Goal: Find specific page/section: Find specific page/section

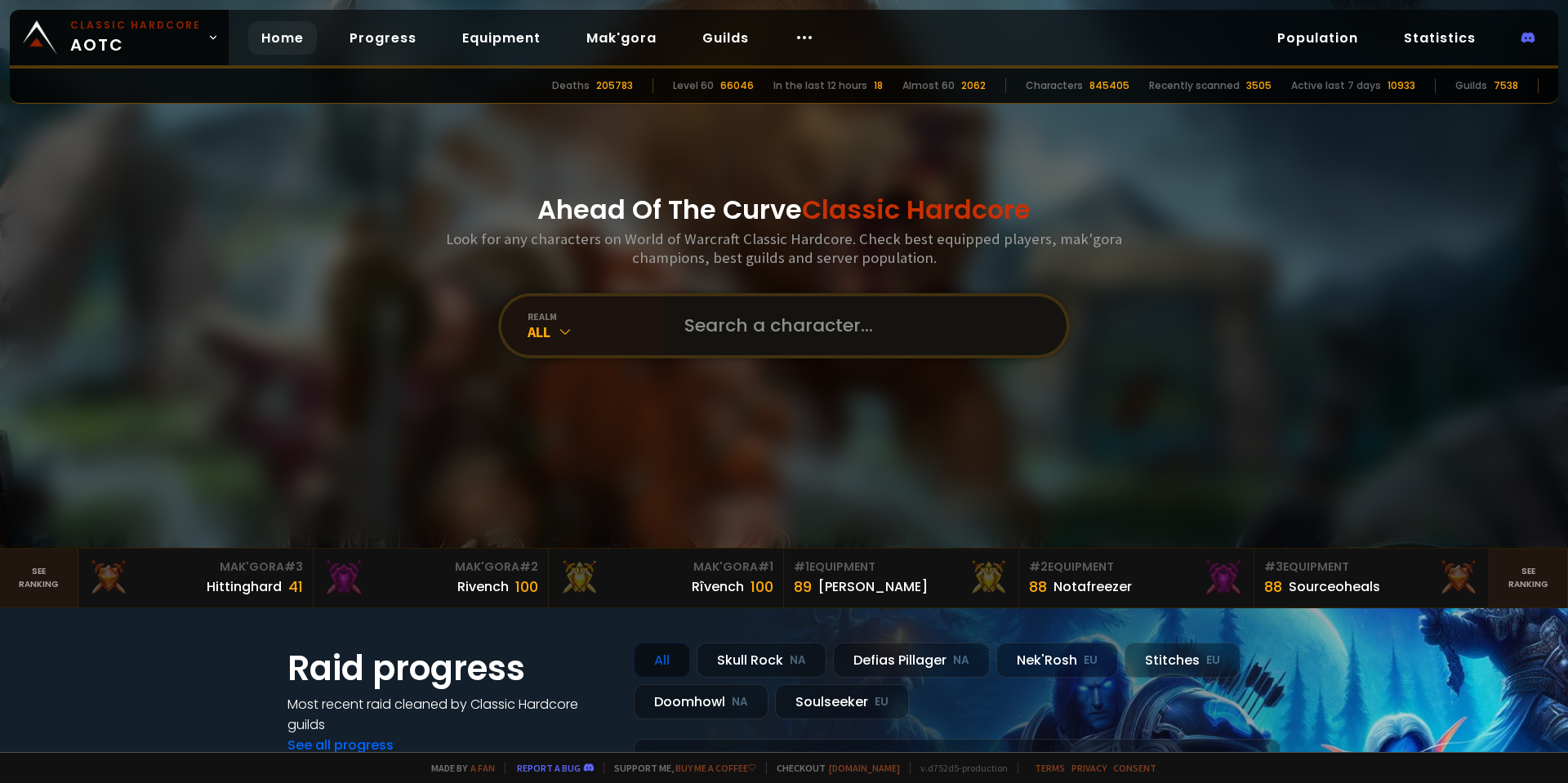
click at [798, 342] on input "text" at bounding box center [861, 326] width 373 height 59
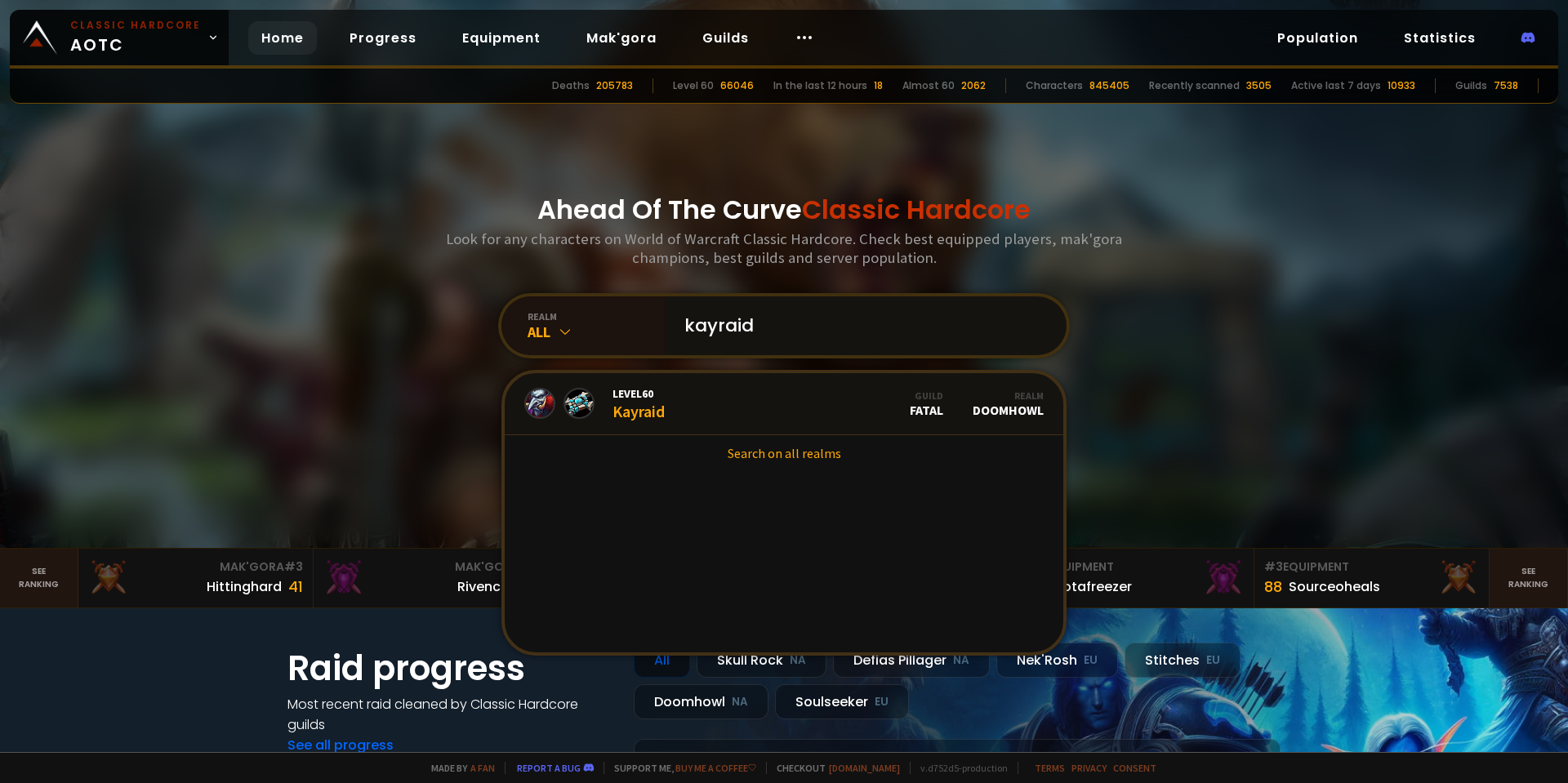
click at [803, 326] on input "kayraid" at bounding box center [861, 326] width 373 height 59
drag, startPoint x: 767, startPoint y: 331, endPoint x: 627, endPoint y: 335, distance: 140.1
click at [638, 335] on div "realm All kayraid Level 60 Kayraid Guild Fatal Realm Doomhowl Search on all rea…" at bounding box center [784, 326] width 572 height 65
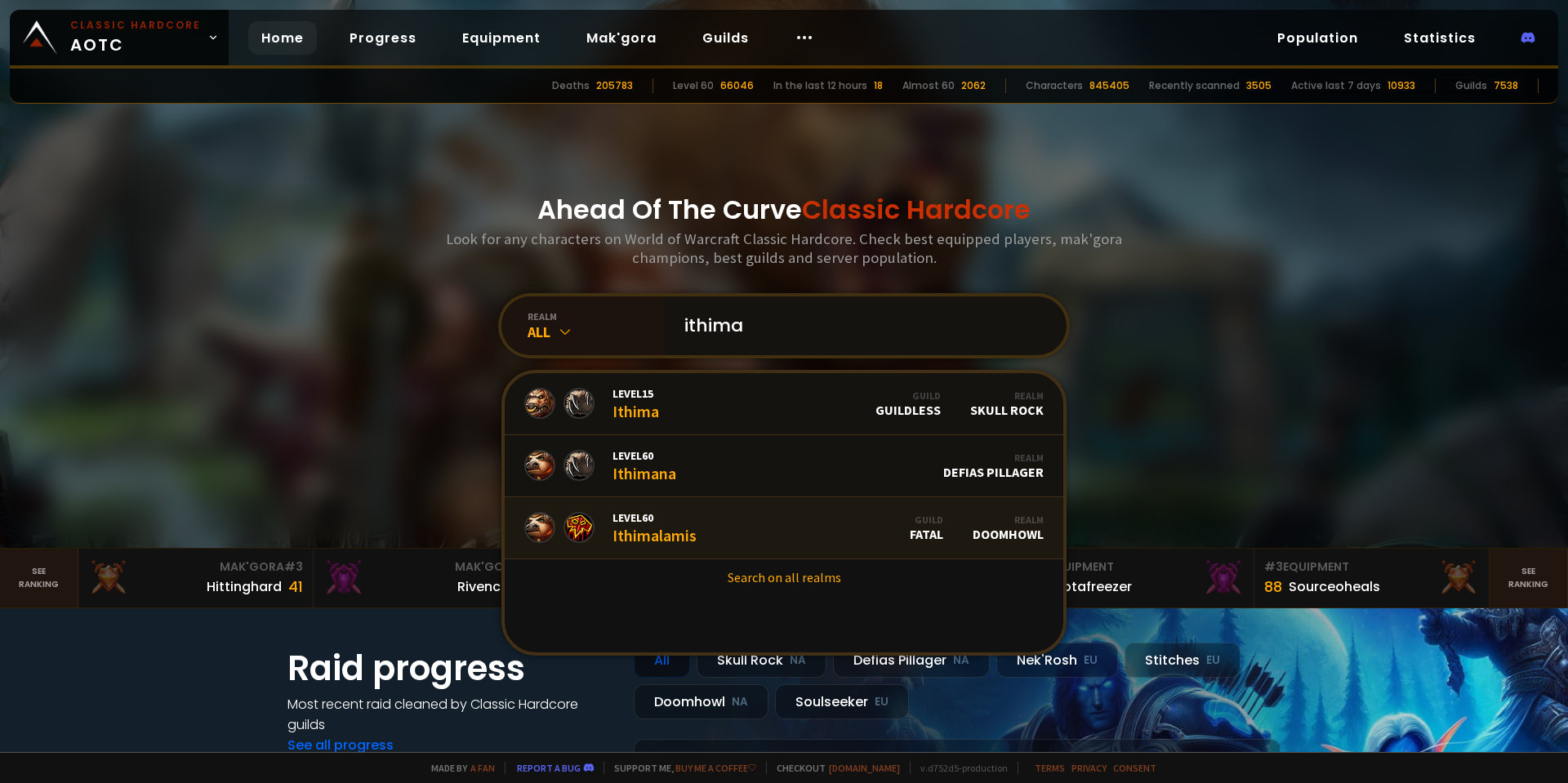
type input "ithima"
click at [676, 516] on span "Level 60" at bounding box center [654, 517] width 84 height 15
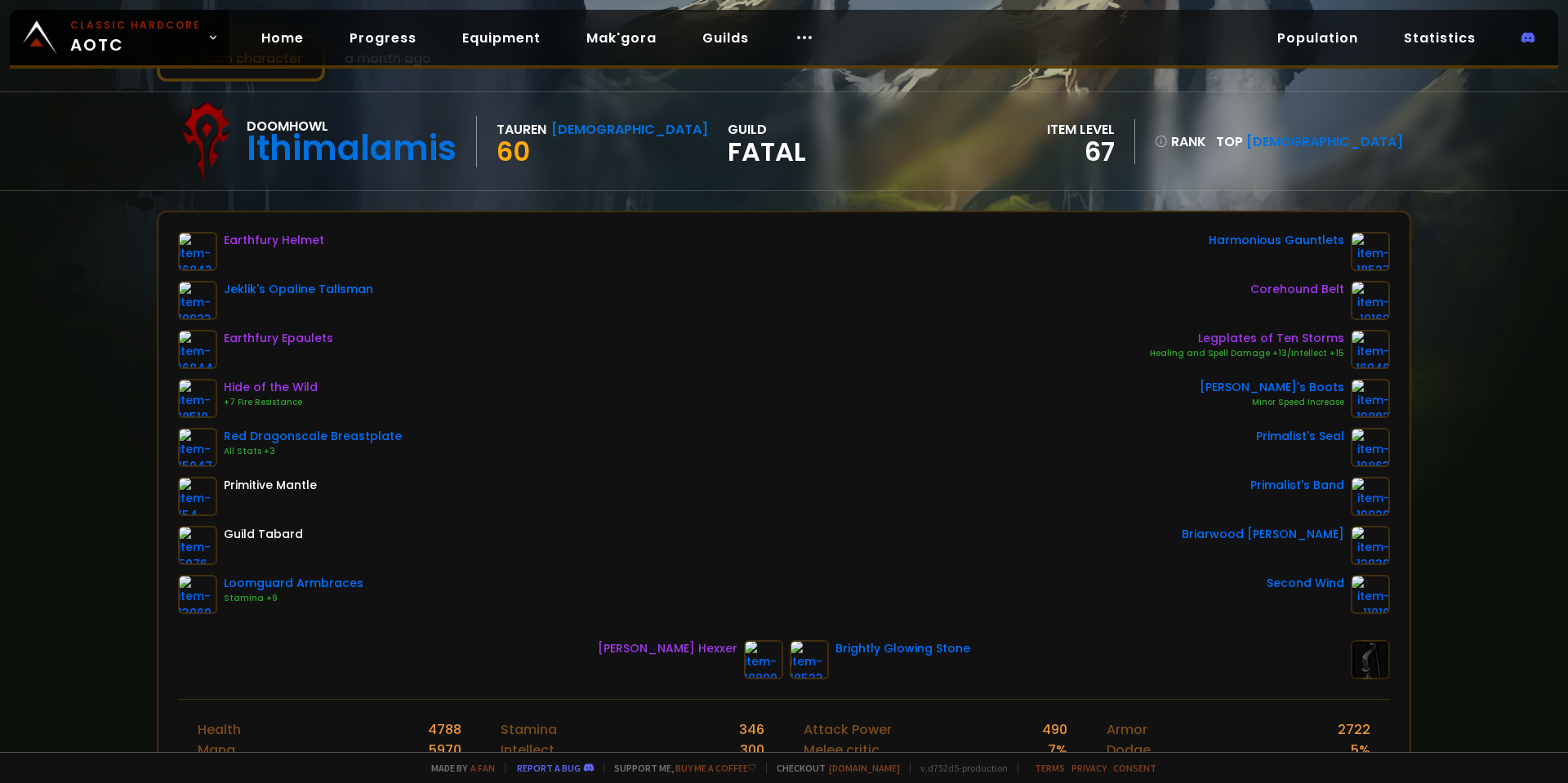
scroll to position [82, 0]
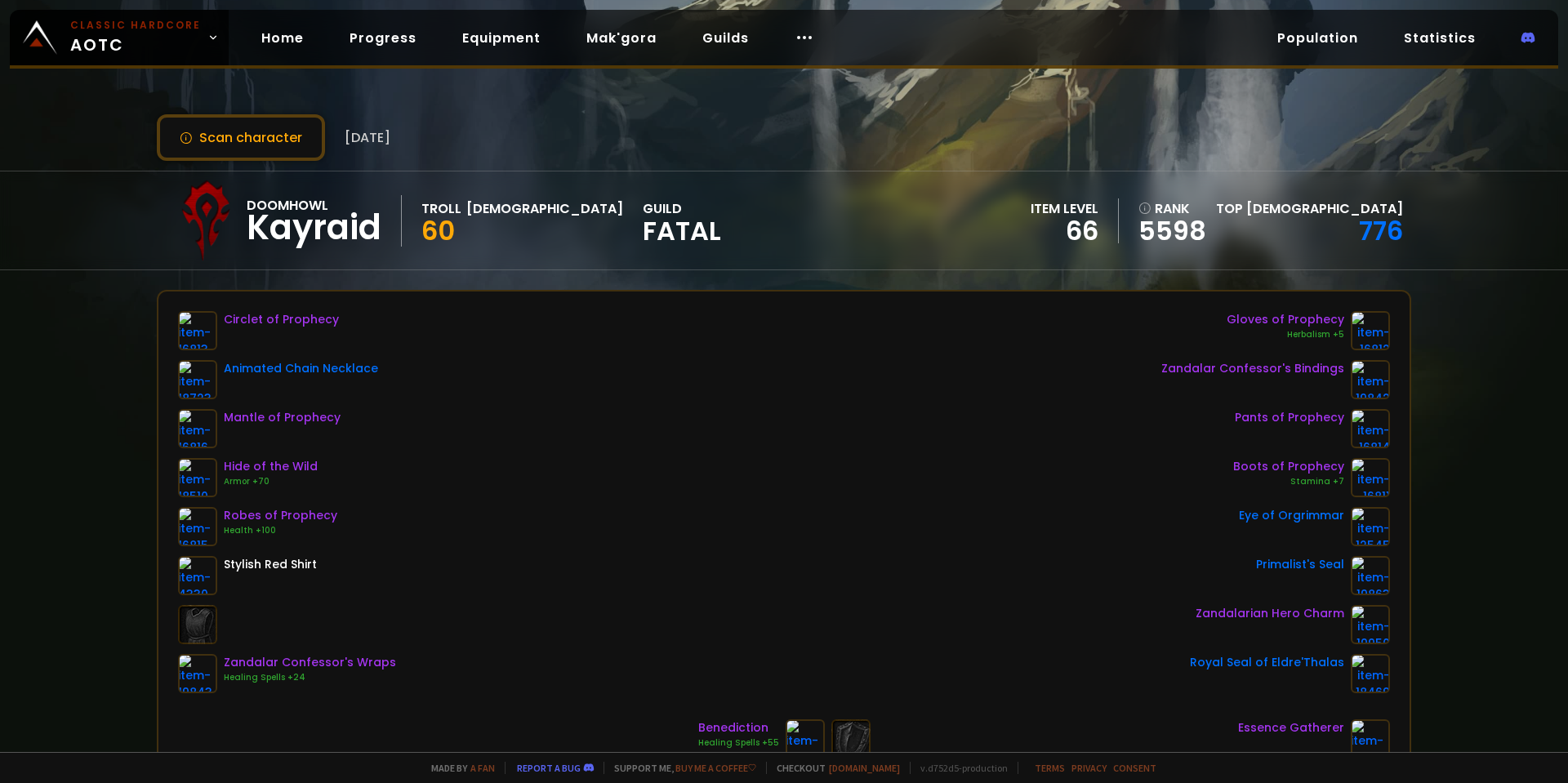
scroll to position [82, 0]
